Goal: Transaction & Acquisition: Purchase product/service

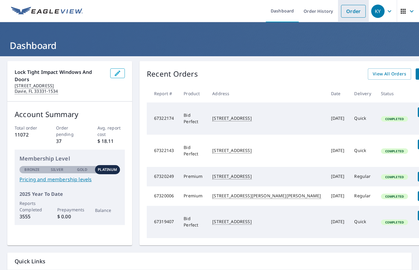
click at [352, 15] on link "Order" at bounding box center [353, 11] width 25 height 13
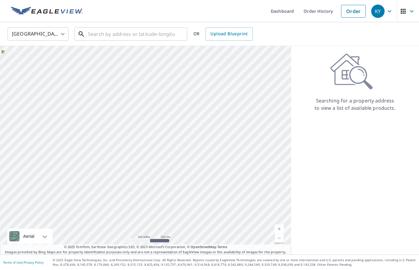
click at [98, 32] on input "text" at bounding box center [131, 34] width 87 height 17
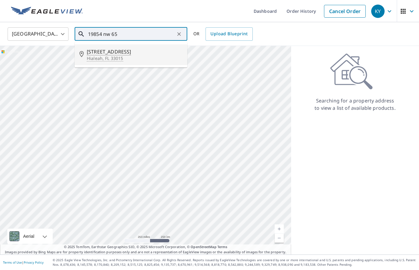
click at [101, 57] on p "Hialeah, FL 33015" at bounding box center [135, 58] width 96 height 6
type input "[STREET_ADDRESS]"
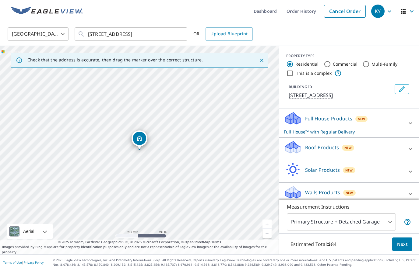
click at [340, 143] on div "Roof Products New" at bounding box center [343, 148] width 119 height 17
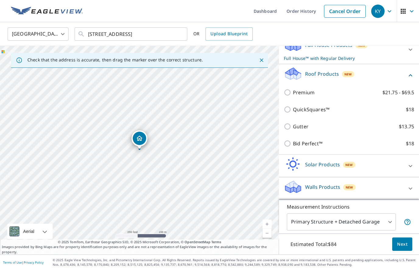
scroll to position [74, 0]
click at [309, 142] on p "Bid Perfect™" at bounding box center [308, 143] width 30 height 7
click at [293, 142] on input "Bid Perfect™ $18" at bounding box center [288, 143] width 9 height 7
checkbox input "true"
checkbox input "false"
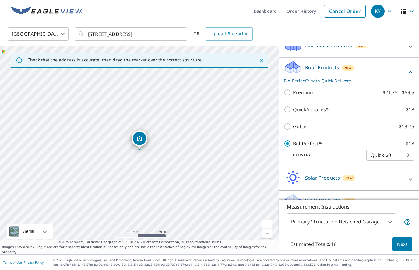
click at [406, 247] on span "Next" at bounding box center [402, 245] width 10 height 8
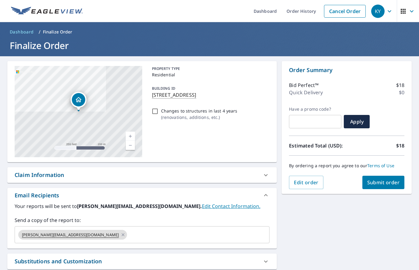
click at [128, 232] on input "text" at bounding box center [193, 235] width 130 height 12
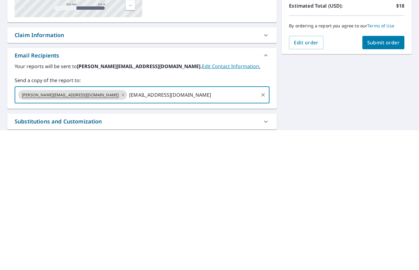
type input "[EMAIL_ADDRESS][DOMAIN_NAME]"
click at [388, 179] on span "Submit order" at bounding box center [383, 182] width 33 height 7
